Goal: Task Accomplishment & Management: Manage account settings

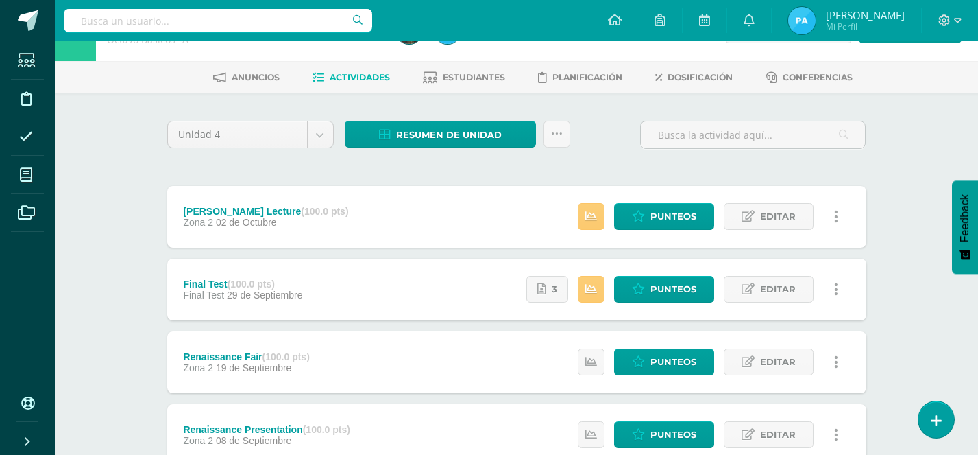
scroll to position [45, 0]
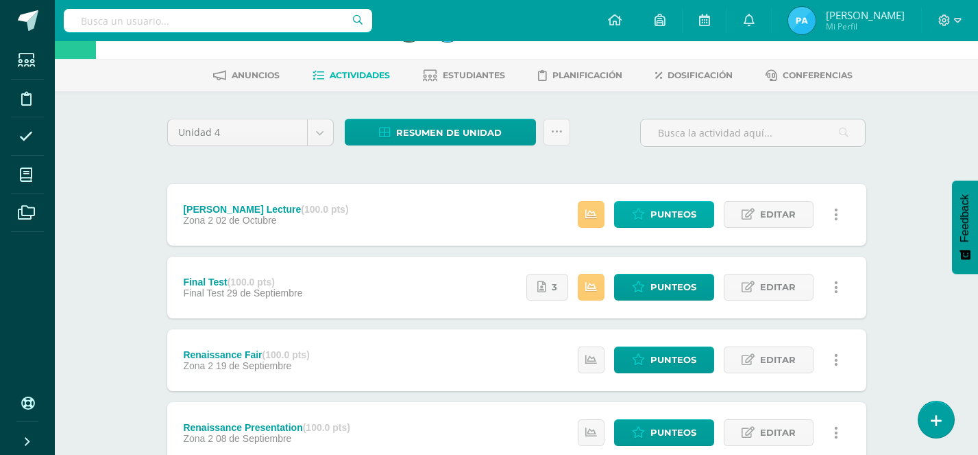
click at [640, 221] on link "Punteos" at bounding box center [664, 214] width 100 height 27
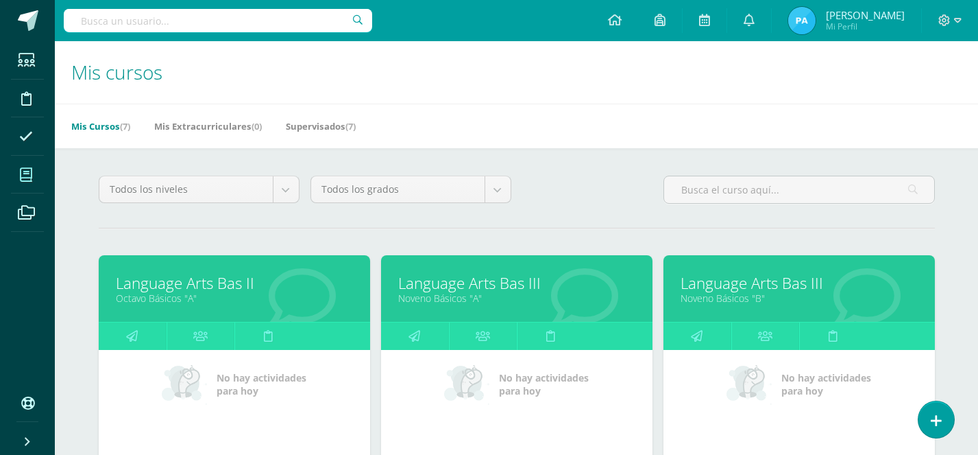
click at [32, 179] on icon at bounding box center [26, 175] width 12 height 14
click at [23, 176] on icon at bounding box center [26, 175] width 12 height 14
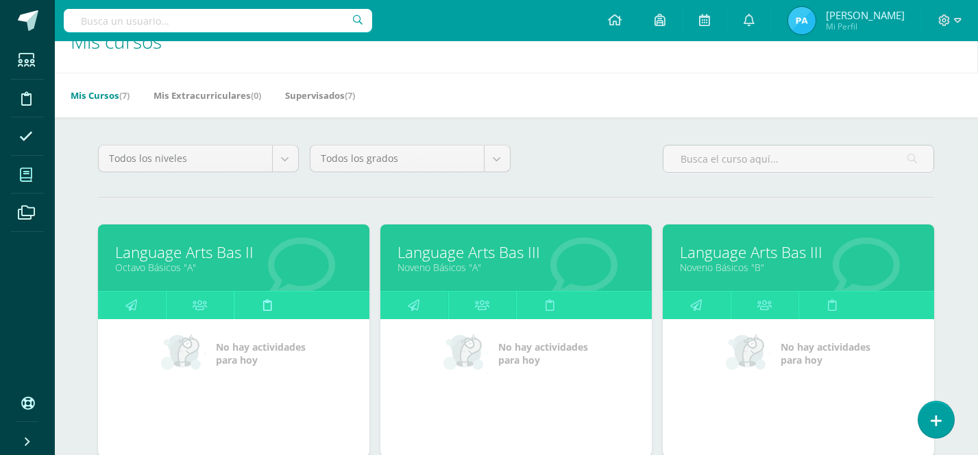
scroll to position [33, 1]
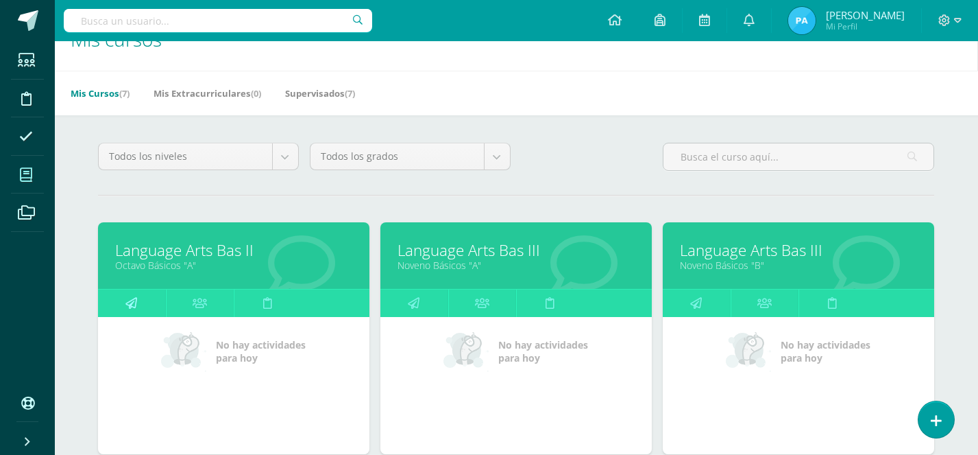
click at [143, 304] on link at bounding box center [132, 302] width 68 height 27
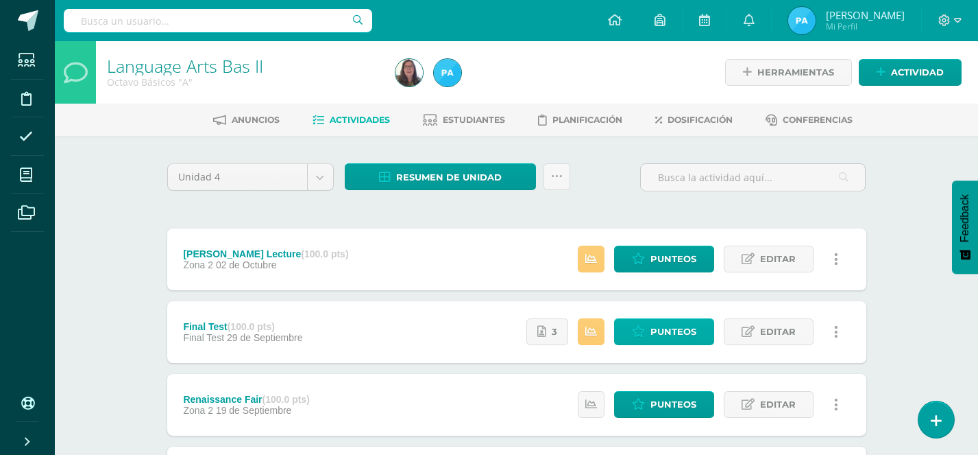
click at [687, 335] on span "Punteos" at bounding box center [674, 331] width 46 height 25
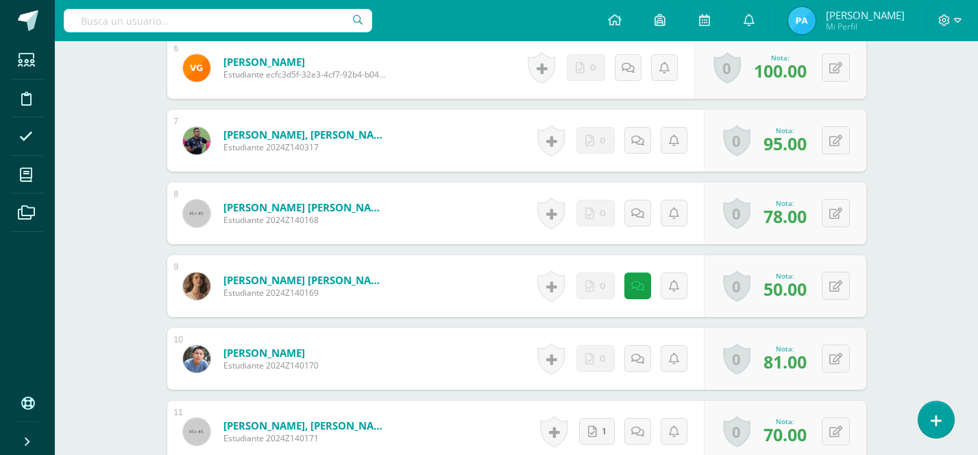
scroll to position [830, 0]
click at [635, 296] on link at bounding box center [638, 285] width 27 height 27
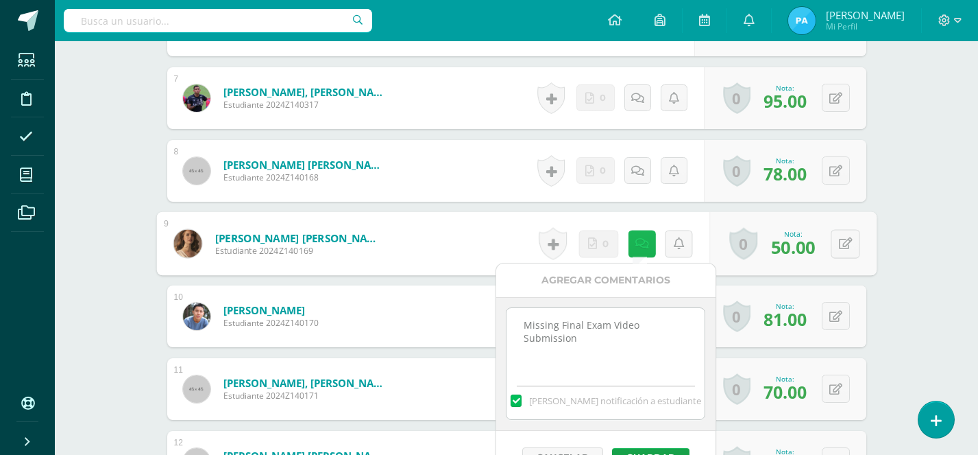
scroll to position [875, 0]
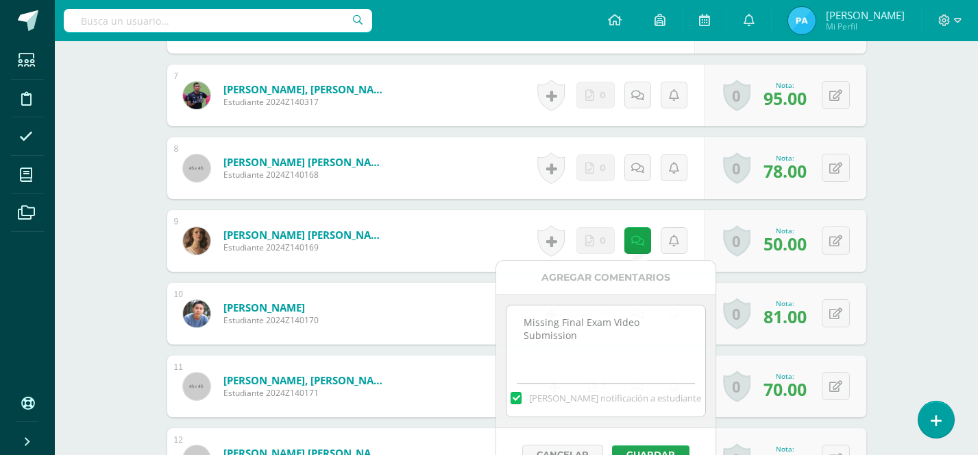
click at [891, 326] on div "¿Estás seguro que quieres eliminar esta actividad? Esto borrará la actividad y …" at bounding box center [517, 244] width 754 height 1967
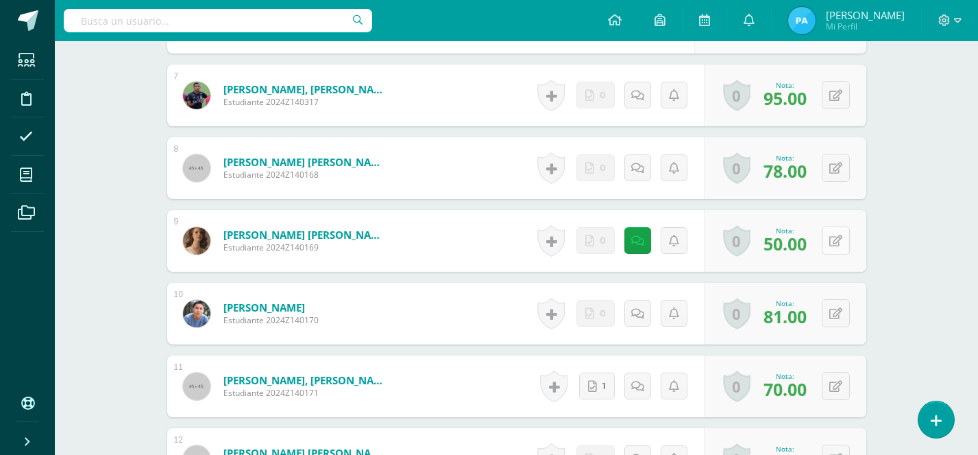
click at [832, 241] on icon at bounding box center [836, 241] width 13 height 12
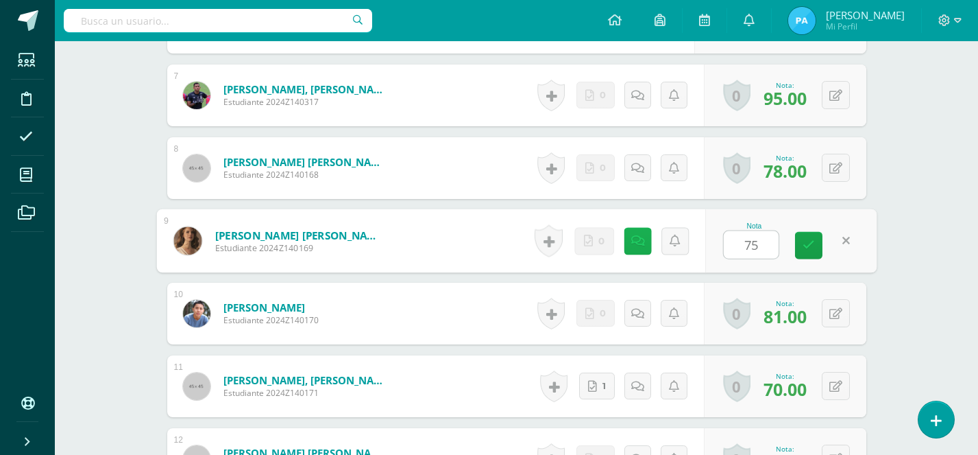
type input "75"
click at [642, 252] on link at bounding box center [637, 240] width 27 height 27
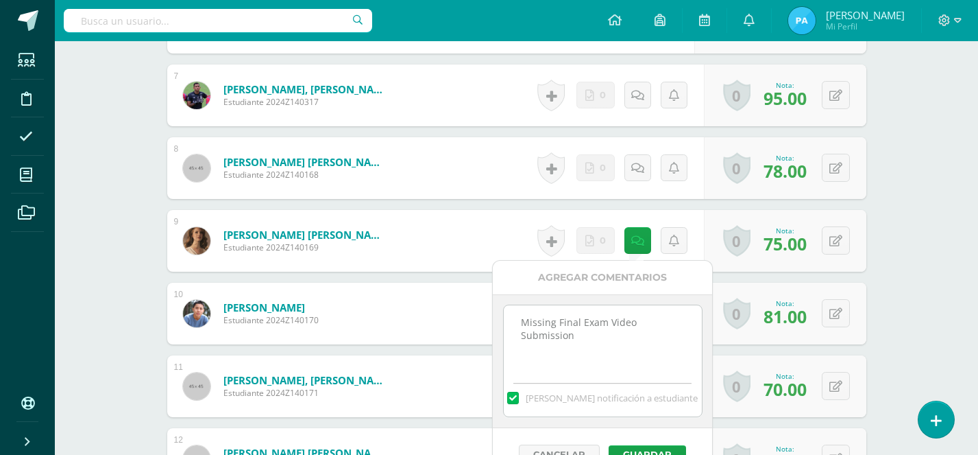
click at [597, 339] on textarea "Missing Final Exam Video Submission" at bounding box center [603, 339] width 198 height 69
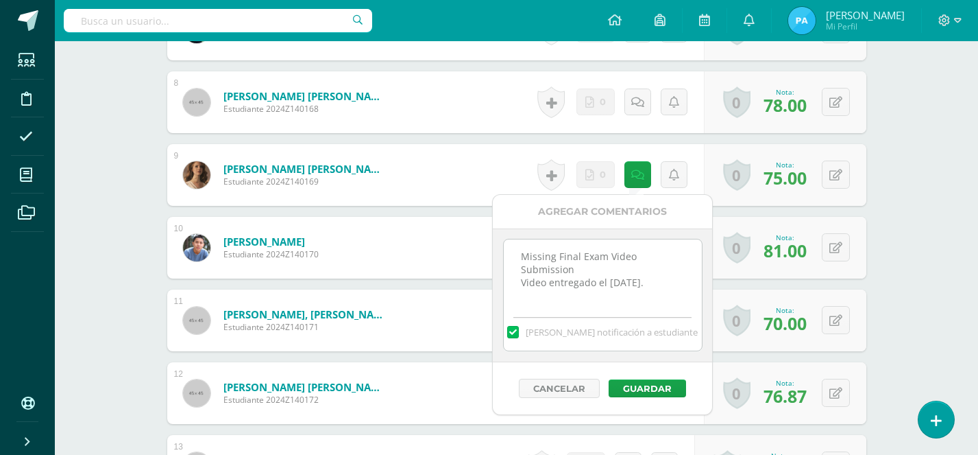
scroll to position [943, 0]
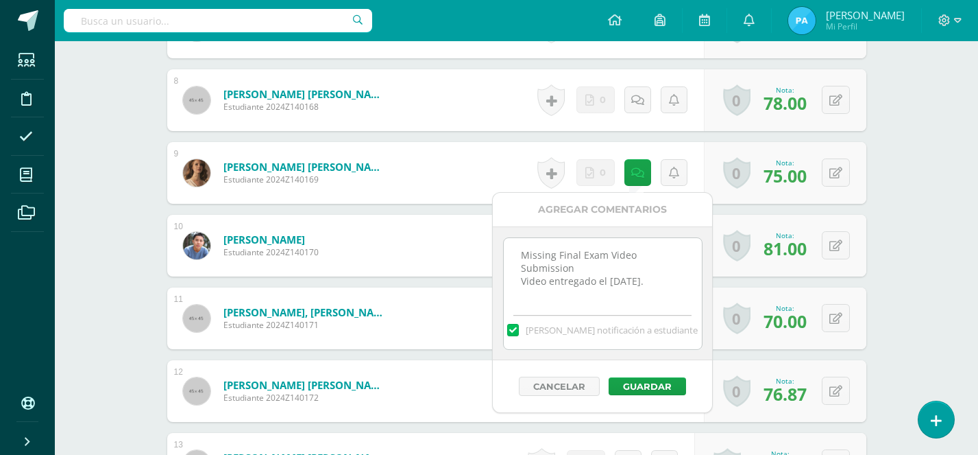
type textarea "Missing Final Exam Video Submission Video entregado el 15 de octubre."
click at [518, 330] on label at bounding box center [512, 330] width 11 height 12
click at [0, 0] on input "Mandar notificación a estudiante" at bounding box center [0, 0] width 0 height 0
click at [656, 386] on button "Guardar" at bounding box center [647, 386] width 77 height 18
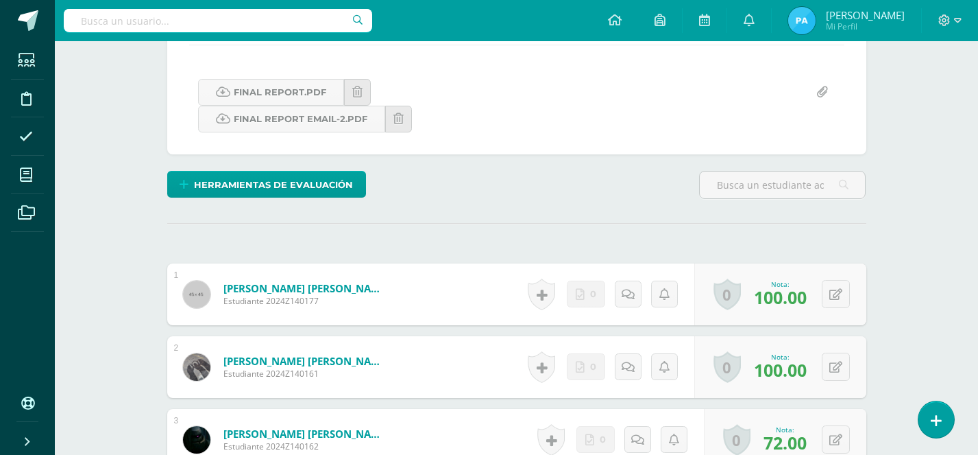
scroll to position [0, 0]
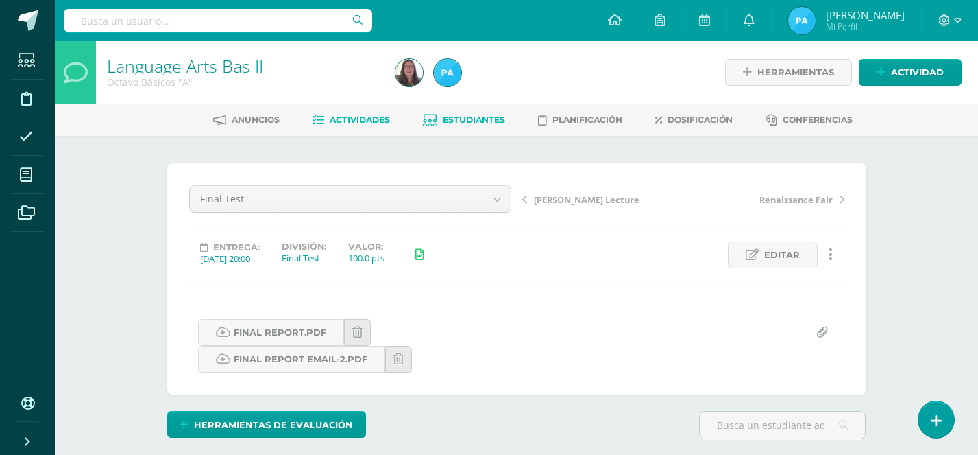
click at [454, 118] on span "Estudiantes" at bounding box center [474, 120] width 62 height 10
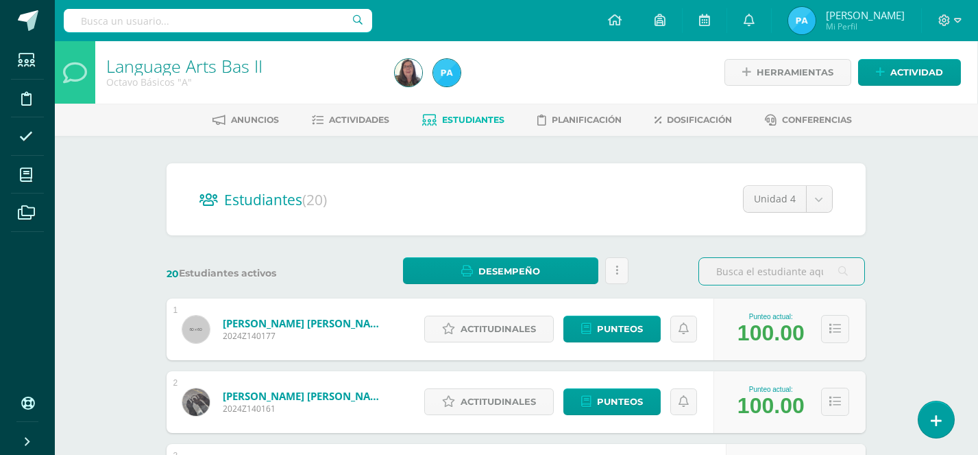
scroll to position [0, 1]
click at [442, 121] on span "Estudiantes" at bounding box center [473, 120] width 62 height 10
